Goal: Answer question/provide support: Share knowledge or assist other users

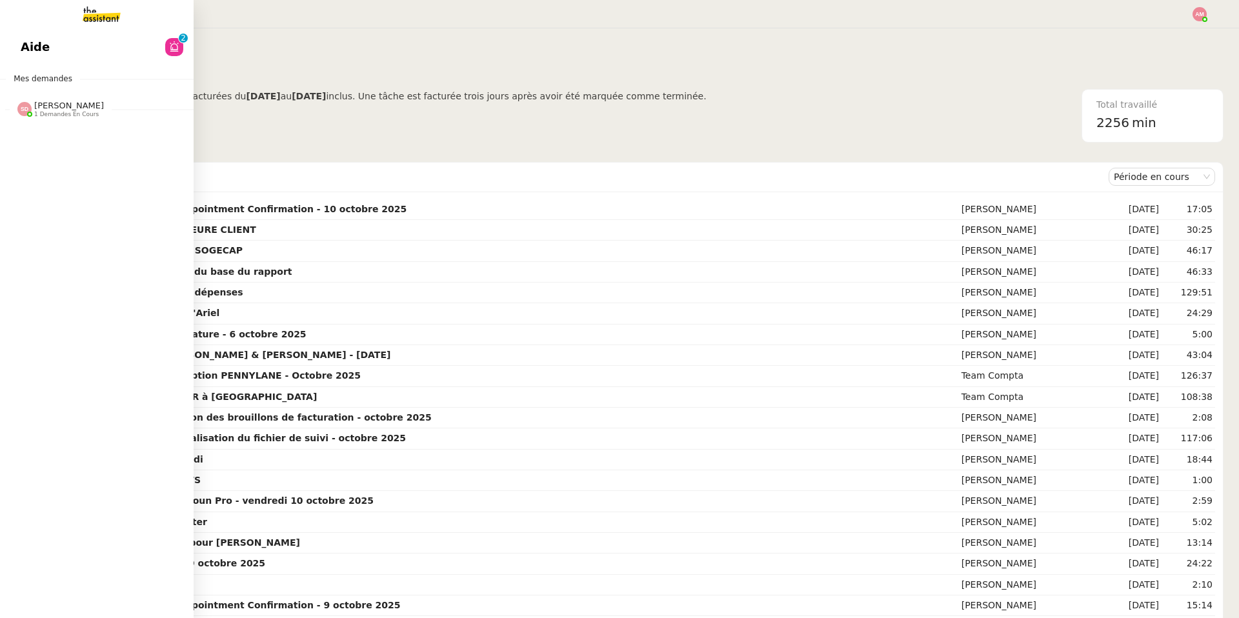
click at [76, 25] on img at bounding box center [91, 14] width 100 height 28
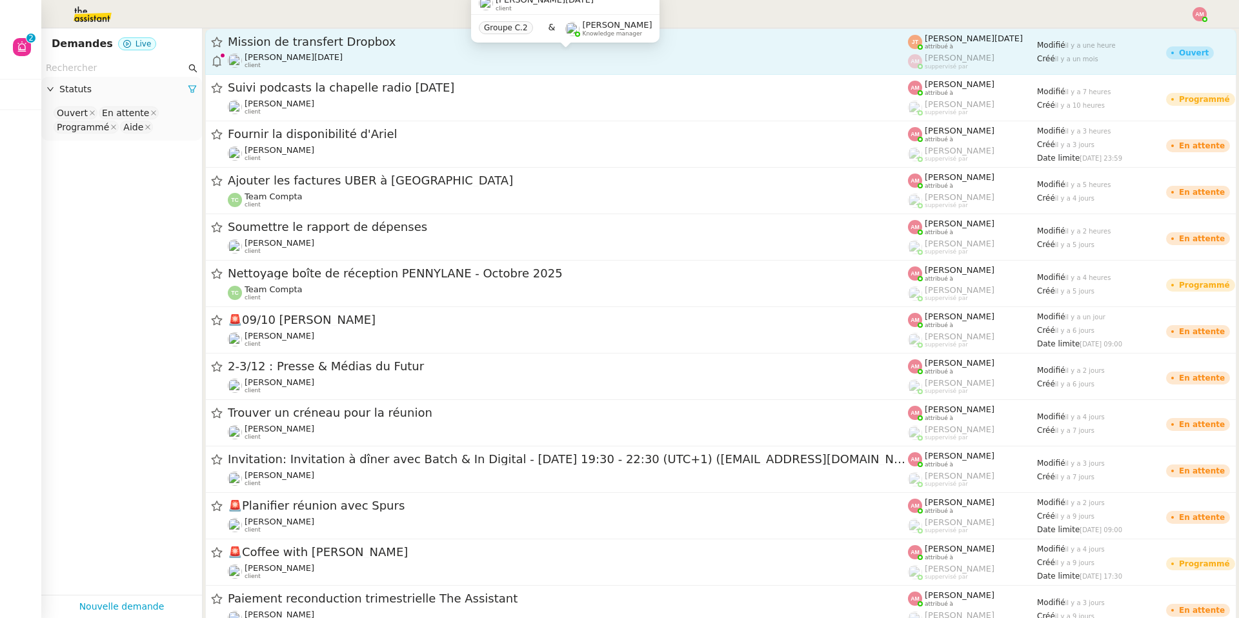
click at [367, 53] on div "[PERSON_NAME][DATE] client" at bounding box center [568, 60] width 680 height 17
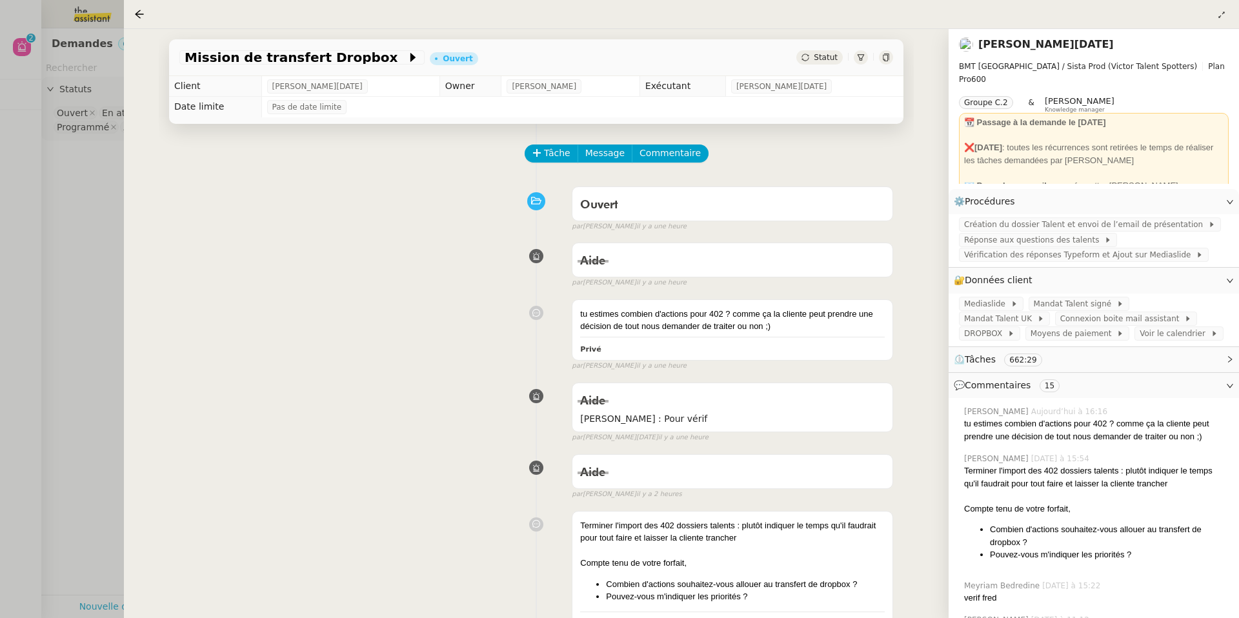
click at [48, 170] on div at bounding box center [619, 309] width 1239 height 618
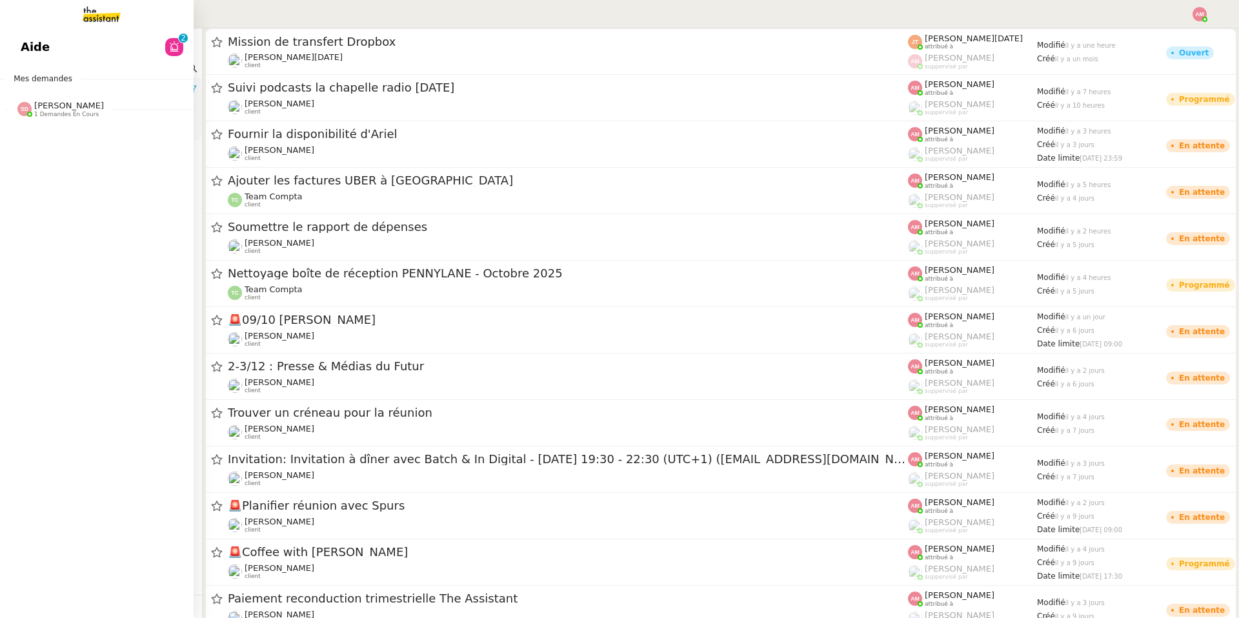
click at [15, 51] on link "Aide 0 1 2 3 4 5 6 7 8 9" at bounding box center [97, 47] width 194 height 30
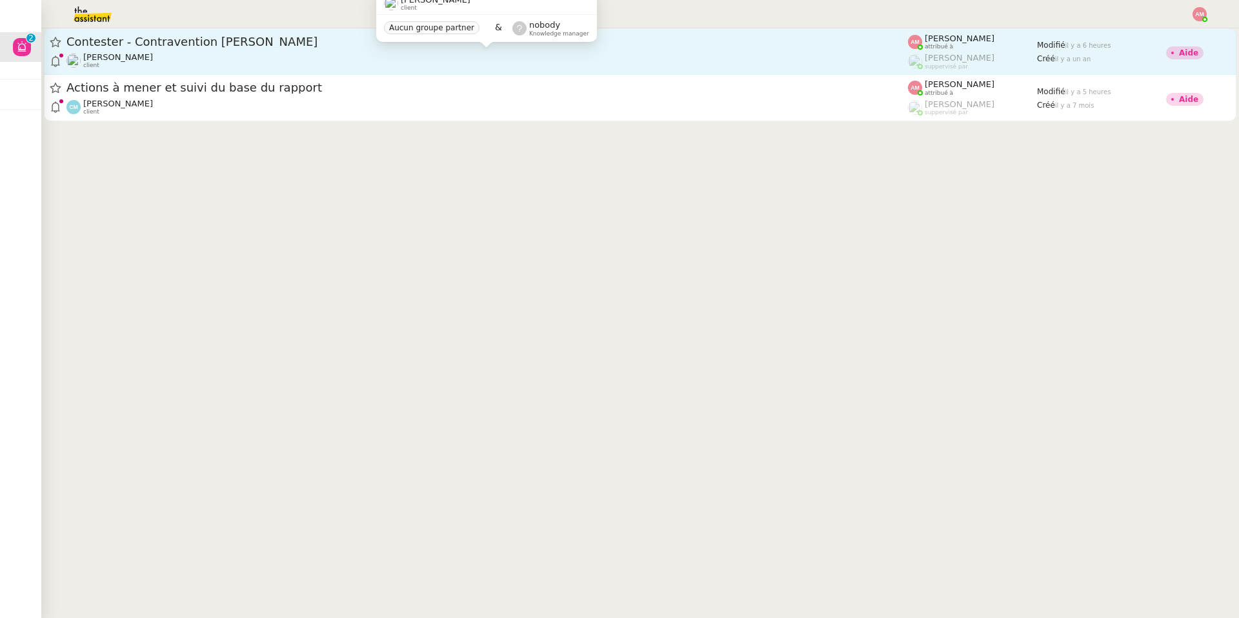
click at [312, 54] on div "[PERSON_NAME] client" at bounding box center [487, 60] width 842 height 17
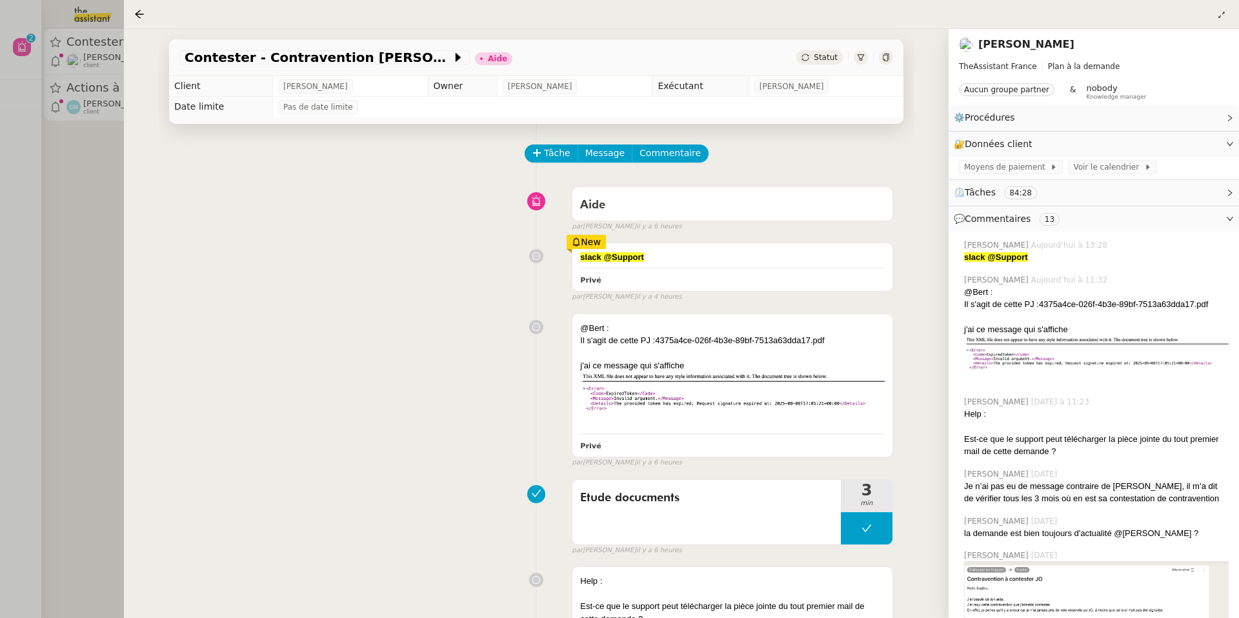
click at [52, 139] on div at bounding box center [619, 309] width 1239 height 618
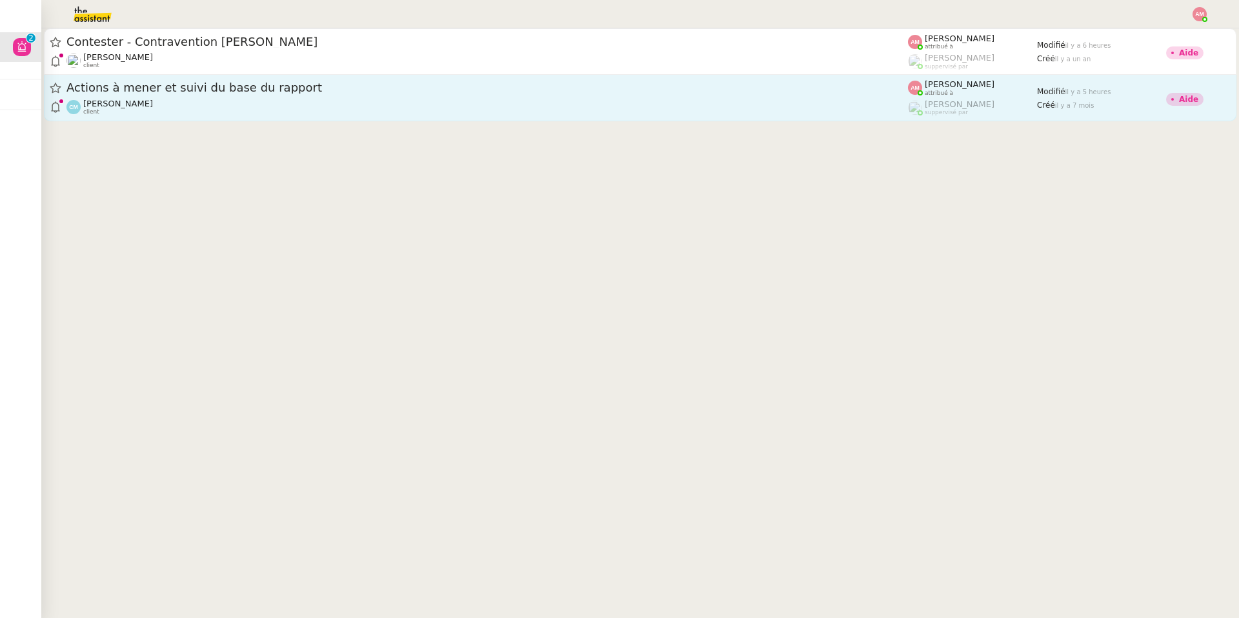
click at [173, 90] on span "Actions à mener et suivi du base du rapport" at bounding box center [487, 88] width 842 height 12
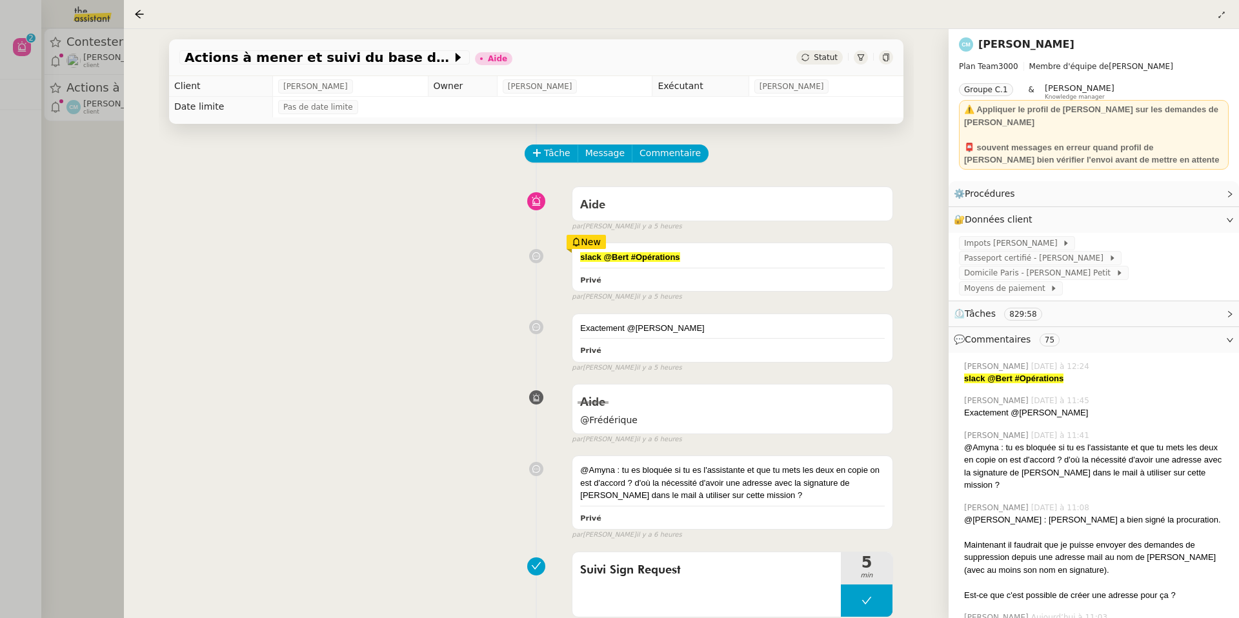
click at [66, 25] on div at bounding box center [619, 309] width 1239 height 618
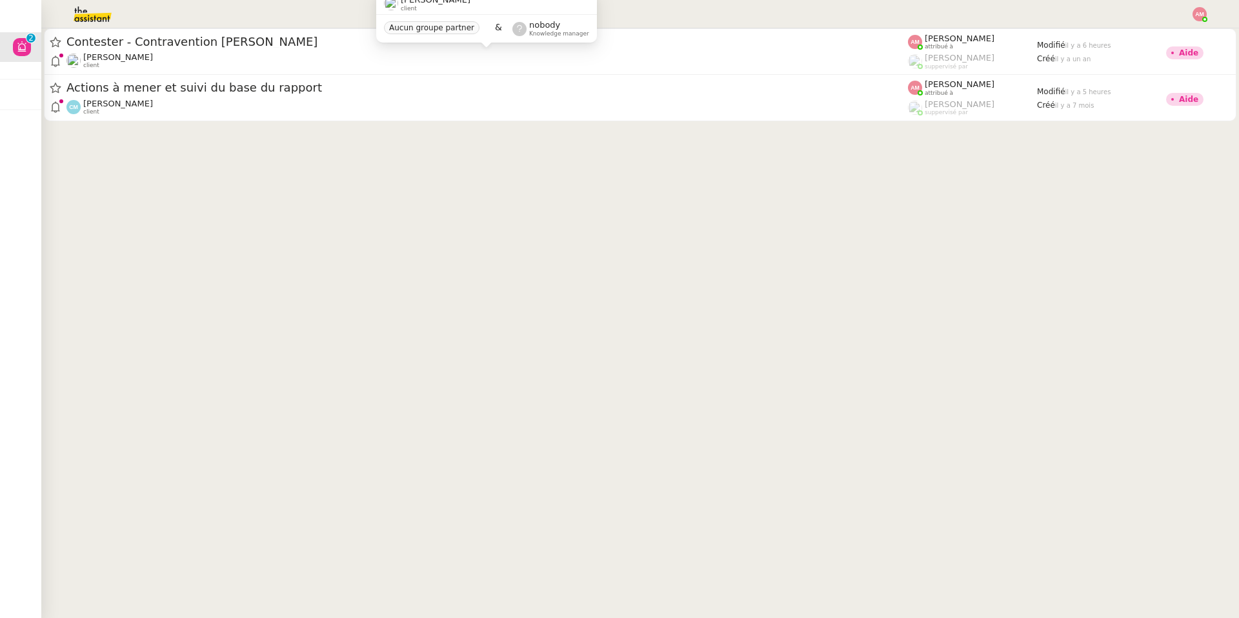
click at [138, 64] on div "[PERSON_NAME] client" at bounding box center [118, 60] width 70 height 17
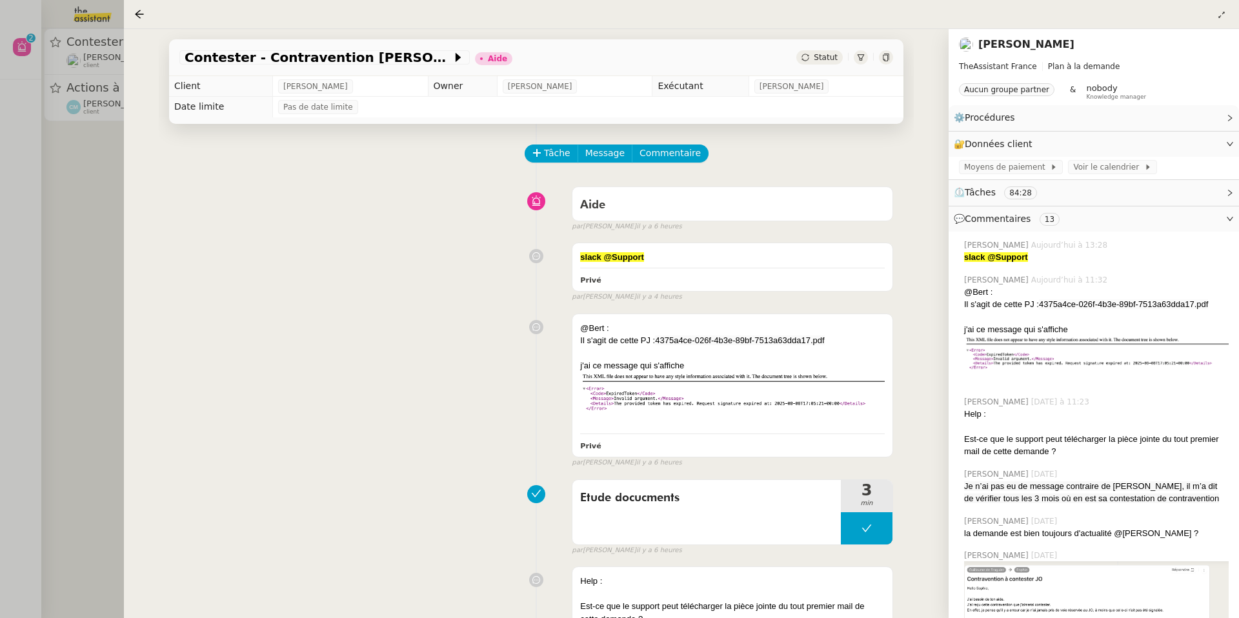
click at [66, 117] on div at bounding box center [619, 309] width 1239 height 618
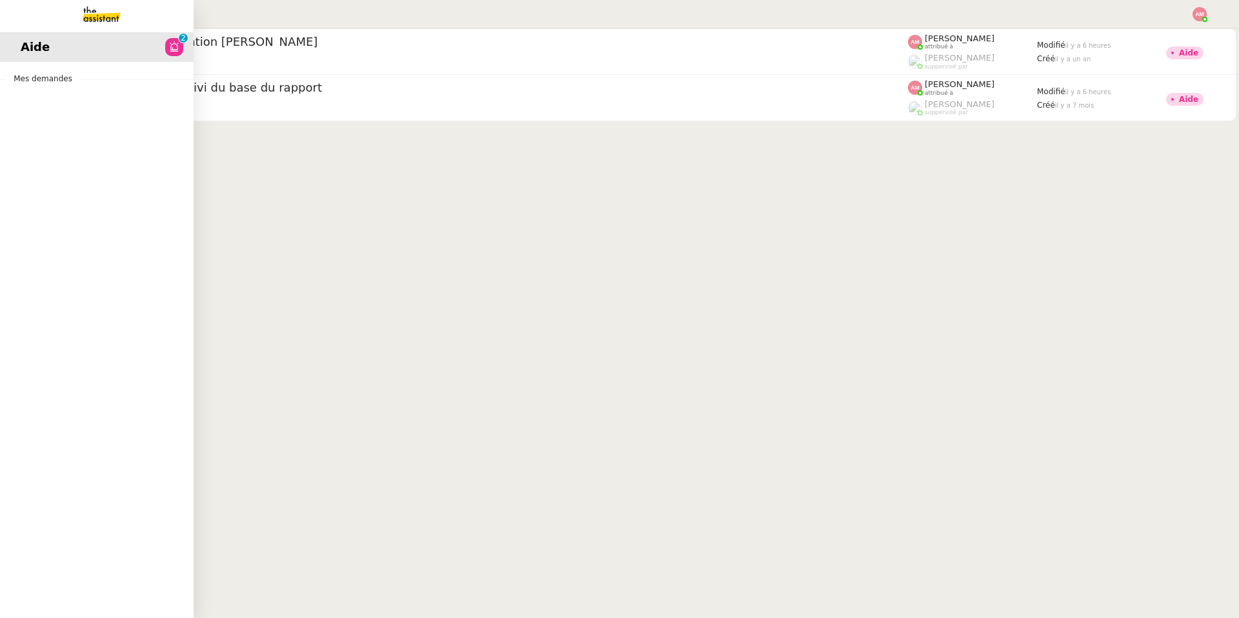
click at [26, 89] on div "Aide 0 1 2 3 4 5 6 7 8 9 Mes demandes" at bounding box center [97, 323] width 194 height 590
click at [26, 80] on span "Mes demandes" at bounding box center [43, 78] width 74 height 13
click at [28, 81] on span "Mes demandes" at bounding box center [43, 78] width 74 height 13
click at [50, 90] on div "Aide 0 1 2 3 4 5 6 7 8 9 Mes demandes" at bounding box center [97, 323] width 194 height 590
